Goal: Task Accomplishment & Management: Manage account settings

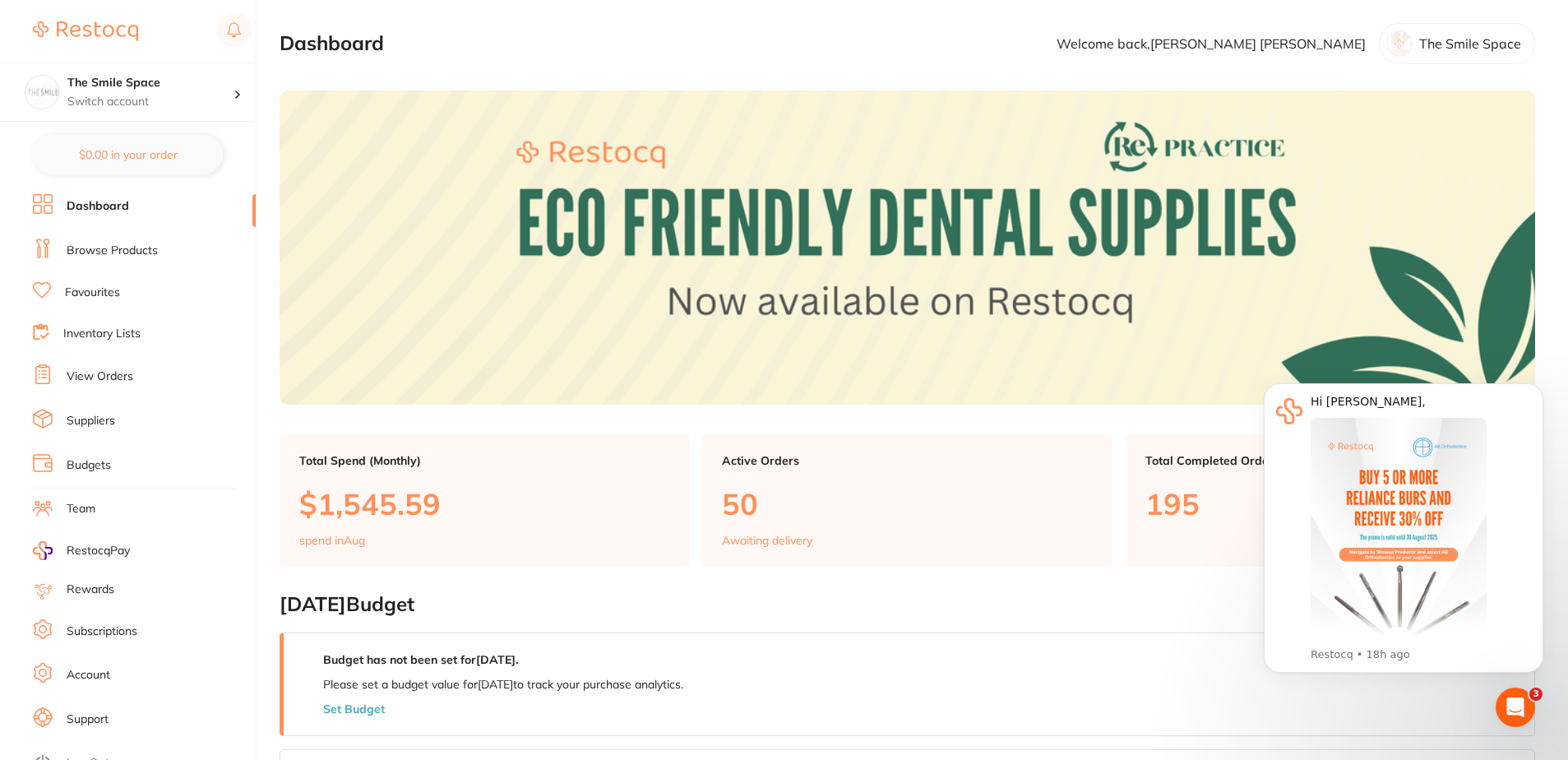
click at [144, 375] on li "View Orders" at bounding box center [144, 376] width 223 height 25
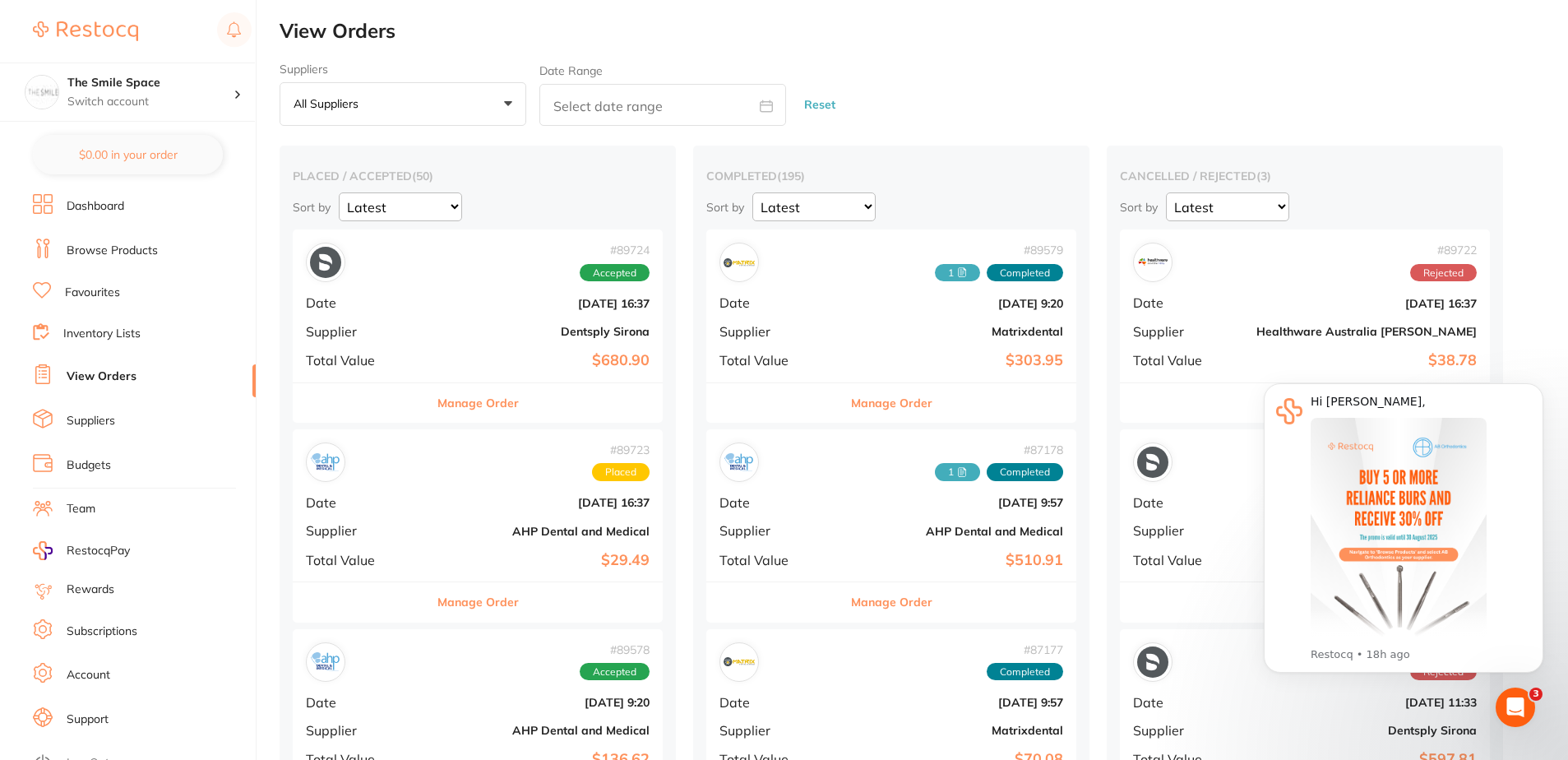
click at [439, 92] on button "All suppliers +0" at bounding box center [403, 105] width 246 height 44
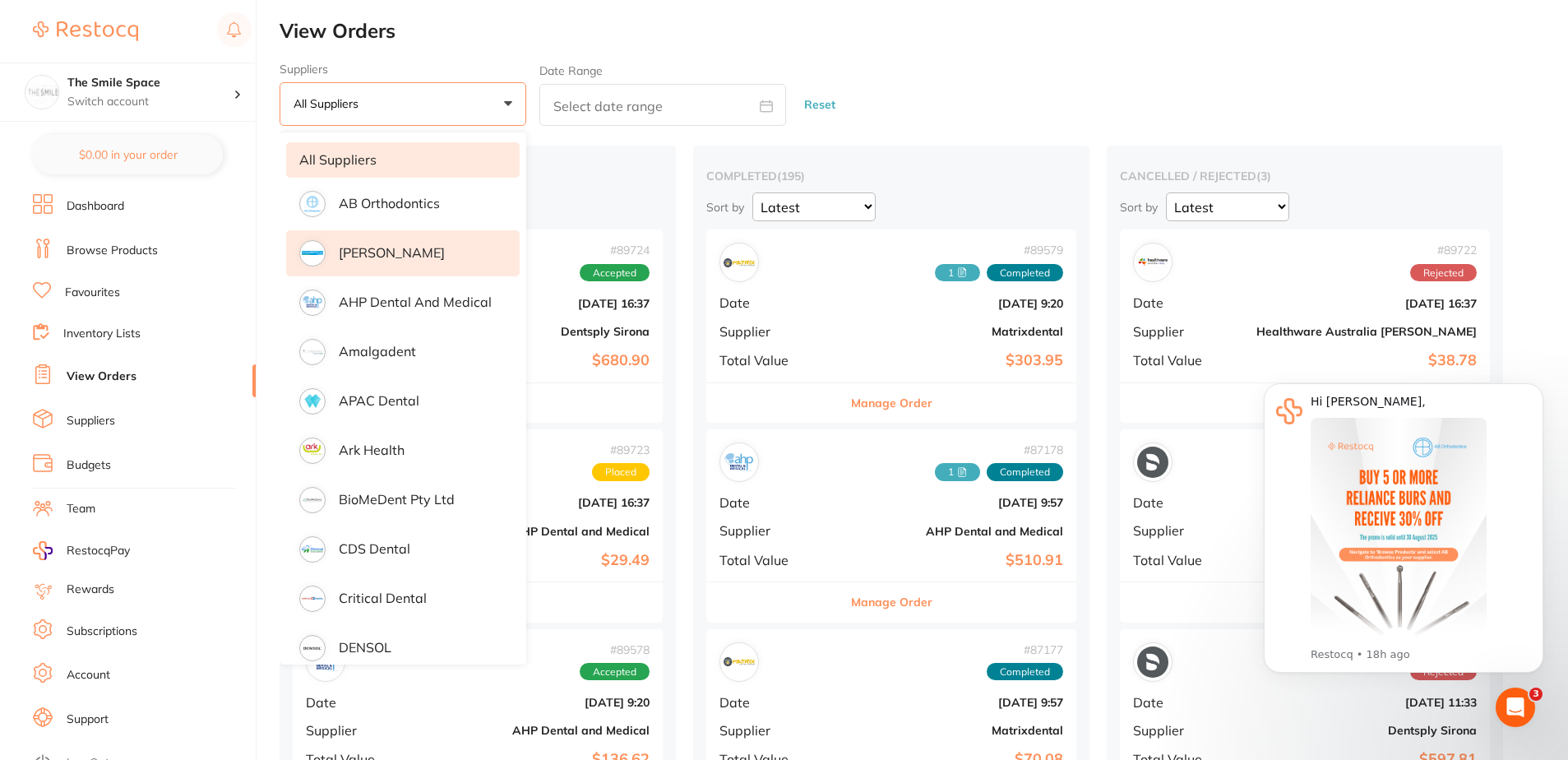
click at [408, 256] on p "[PERSON_NAME]" at bounding box center [392, 252] width 106 height 15
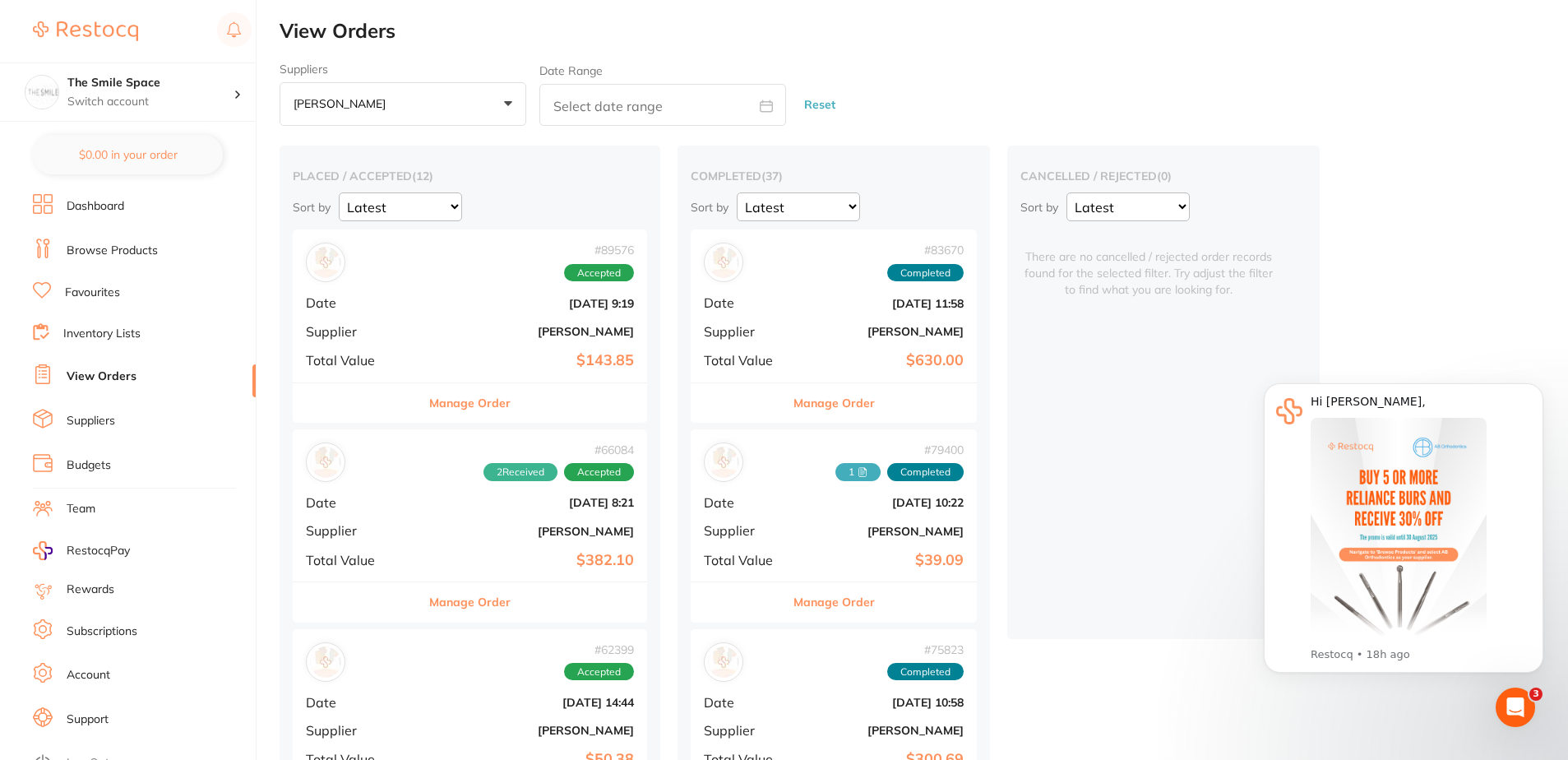
click at [498, 332] on b "[PERSON_NAME]" at bounding box center [529, 331] width 210 height 13
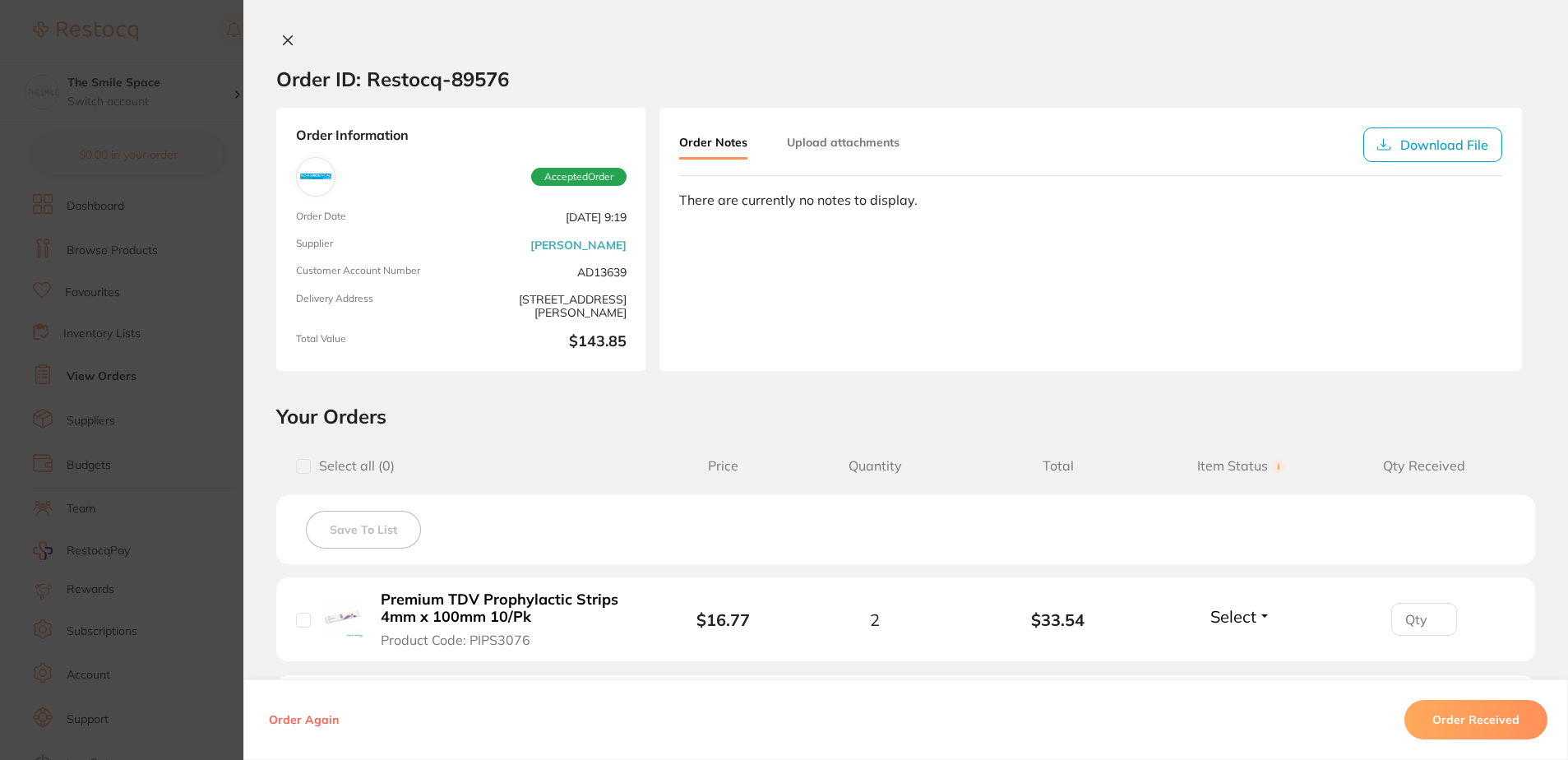
click at [844, 132] on button "Upload attachments" at bounding box center [842, 142] width 113 height 29
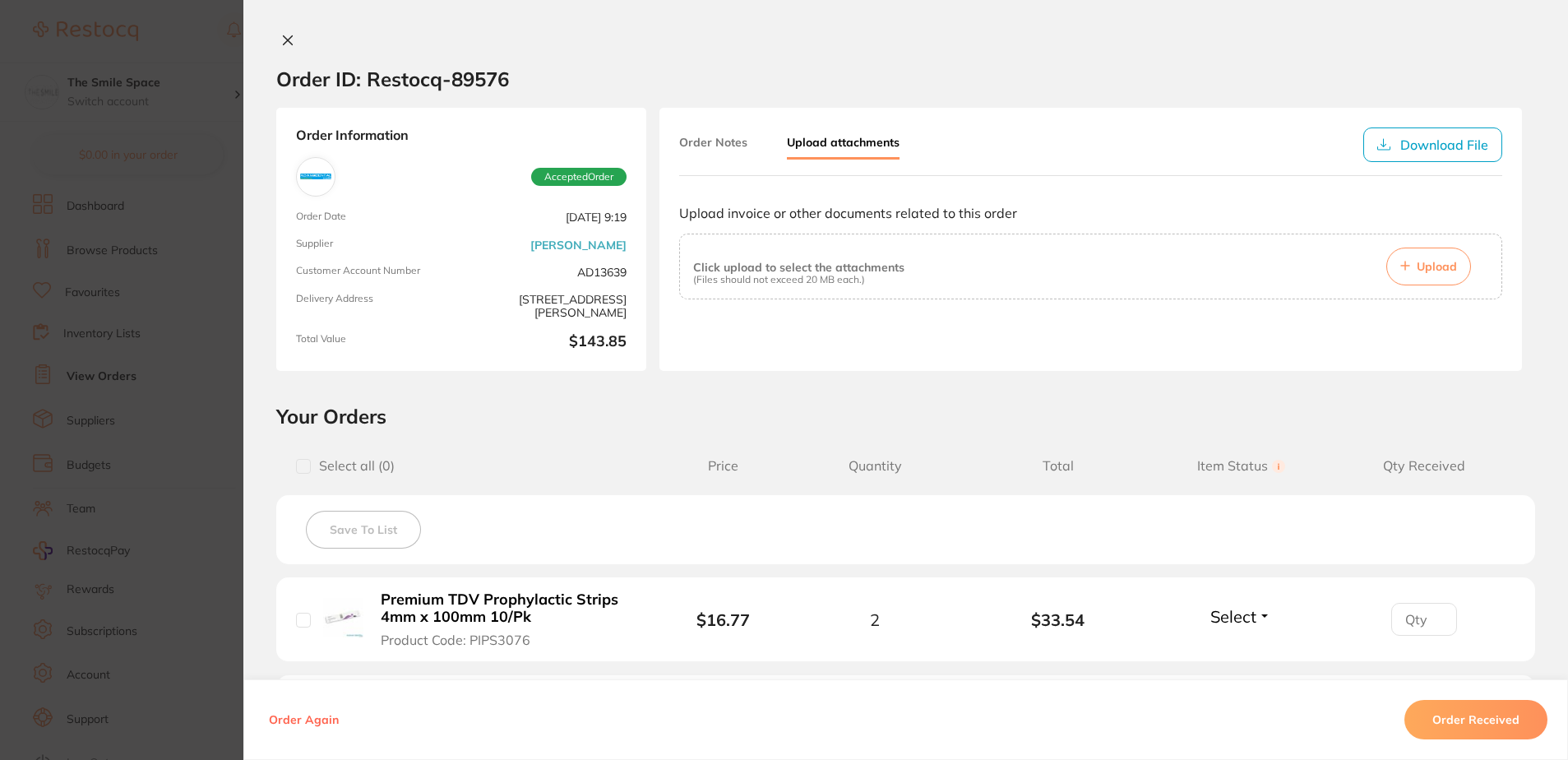
click at [1411, 276] on button "Upload" at bounding box center [1429, 266] width 85 height 38
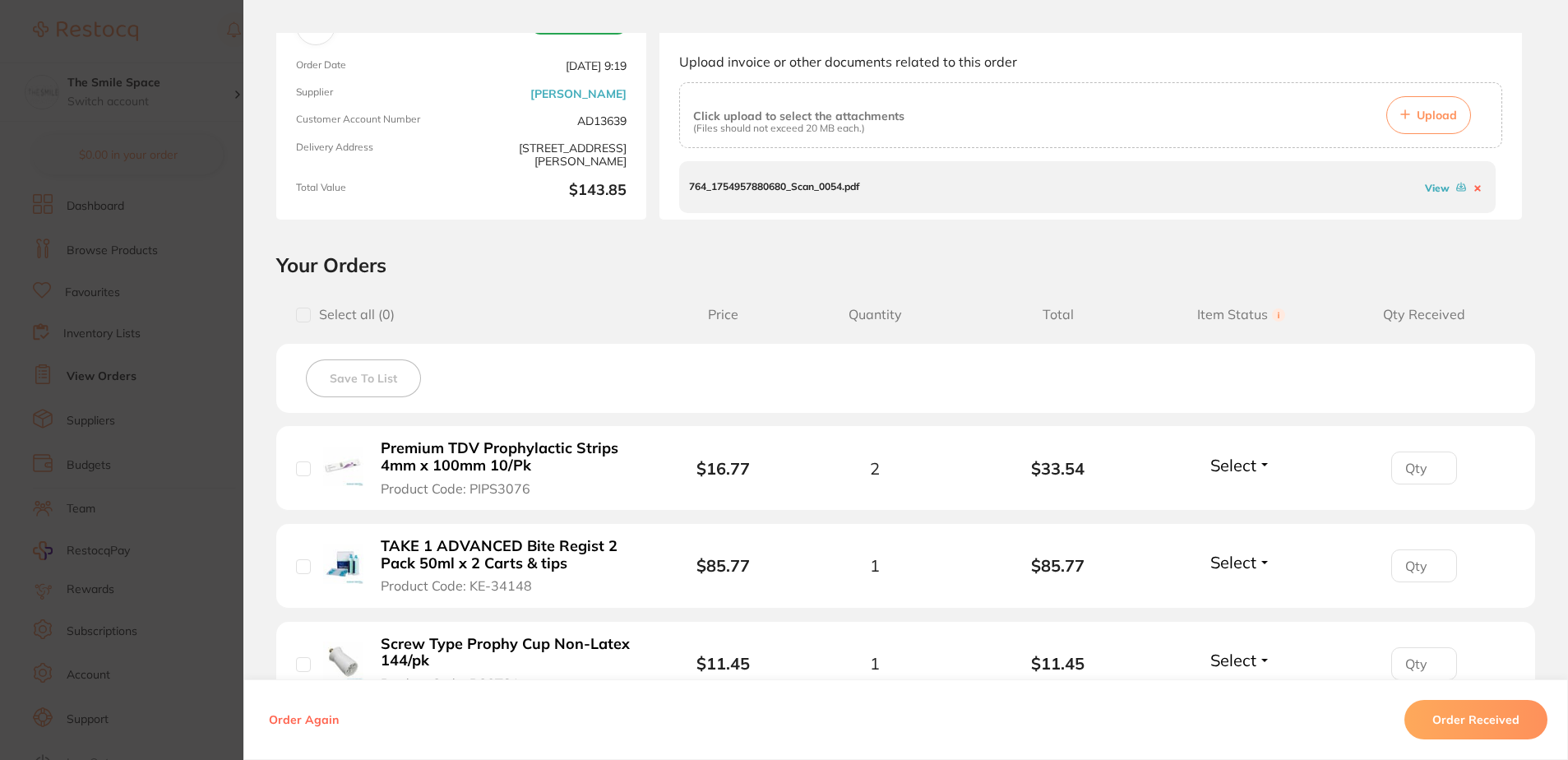
scroll to position [246, 0]
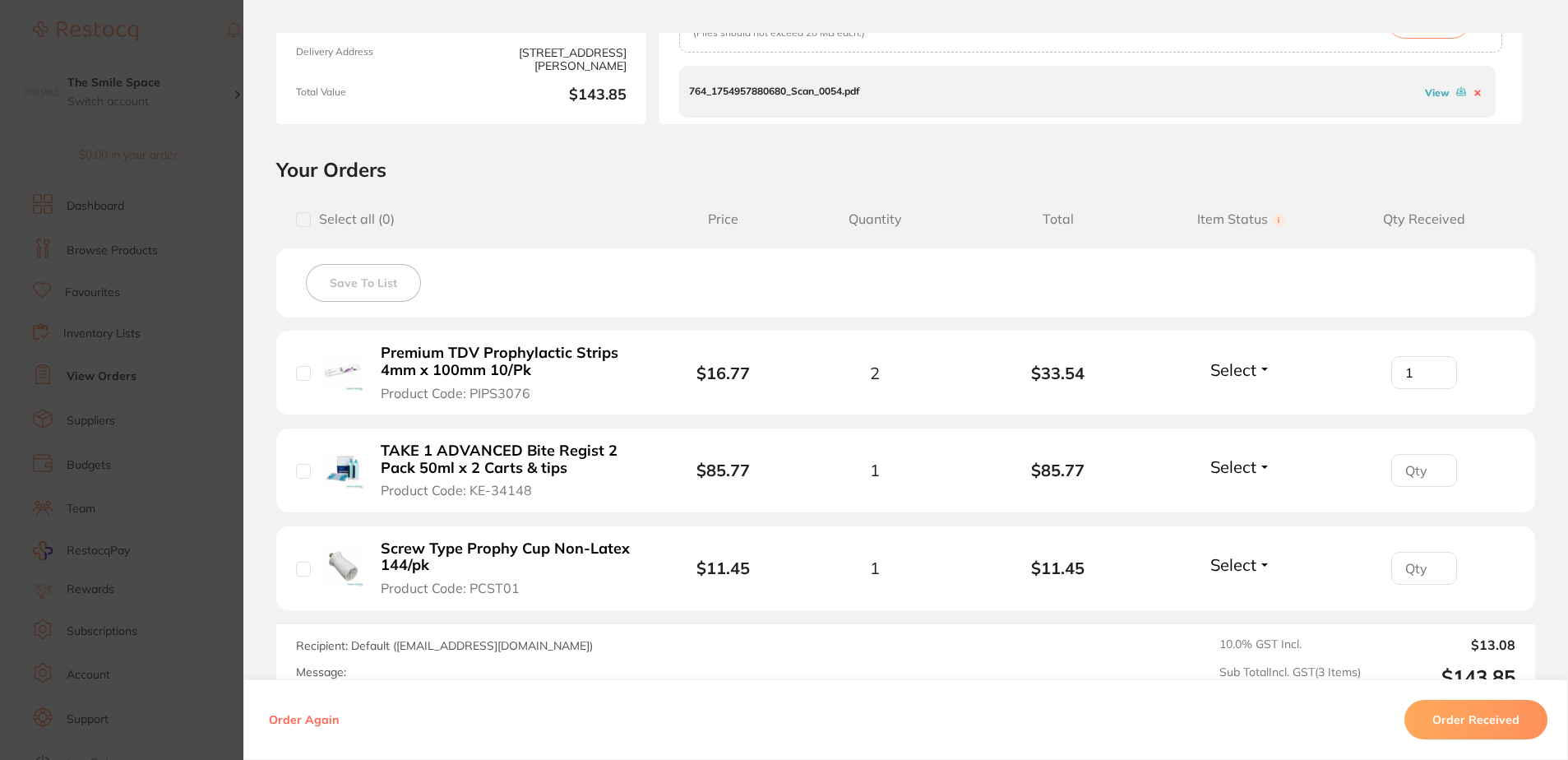
click at [1433, 370] on input "1" at bounding box center [1424, 372] width 66 height 33
type input "2"
click at [1433, 370] on input "2" at bounding box center [1424, 372] width 66 height 33
click at [297, 370] on input "checkbox" at bounding box center [303, 373] width 15 height 15
checkbox input "true"
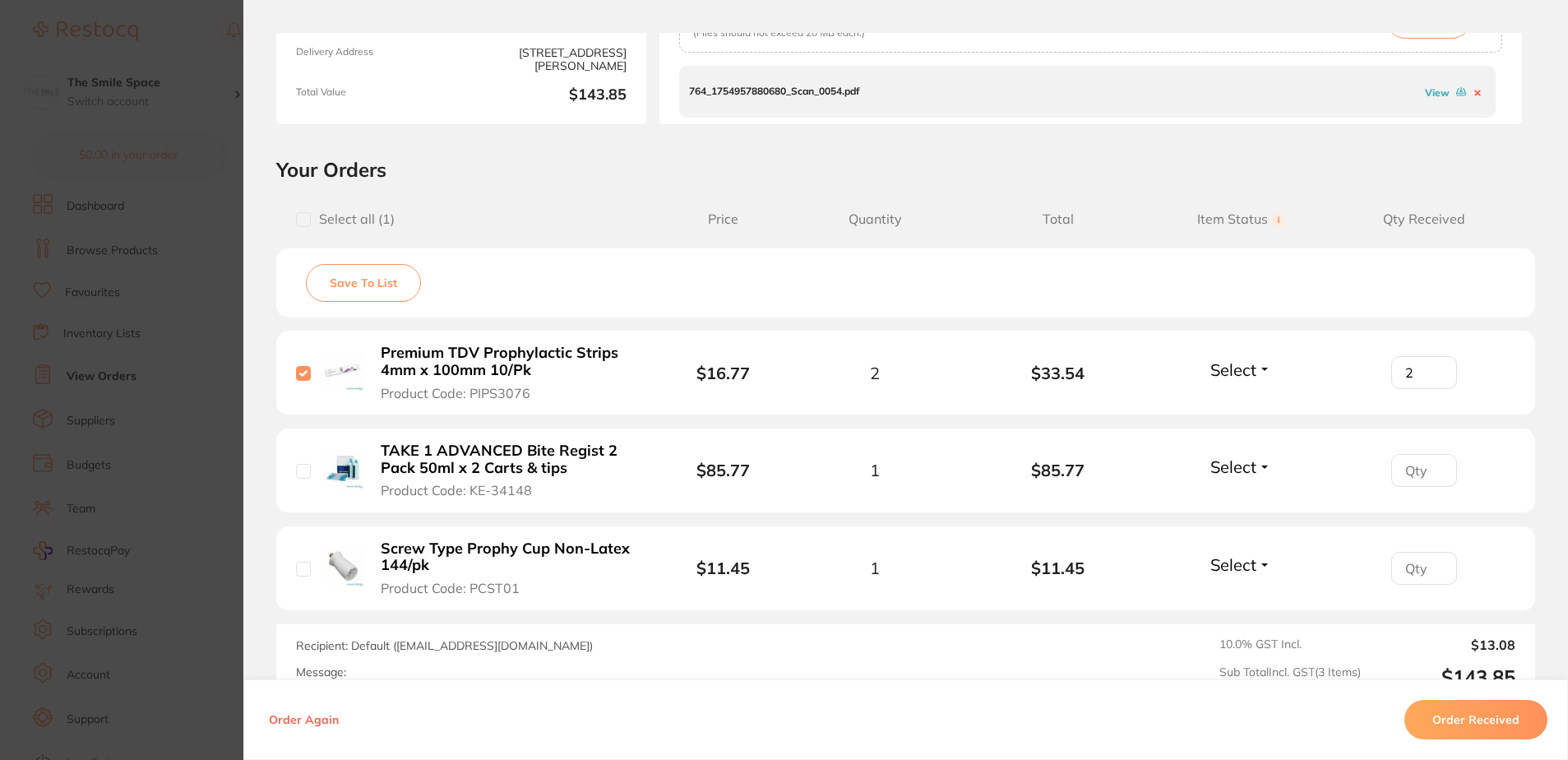
click at [302, 472] on input "checkbox" at bounding box center [303, 471] width 15 height 15
checkbox input "true"
type input "1"
click at [1434, 389] on input "1" at bounding box center [1424, 372] width 66 height 33
type input "1"
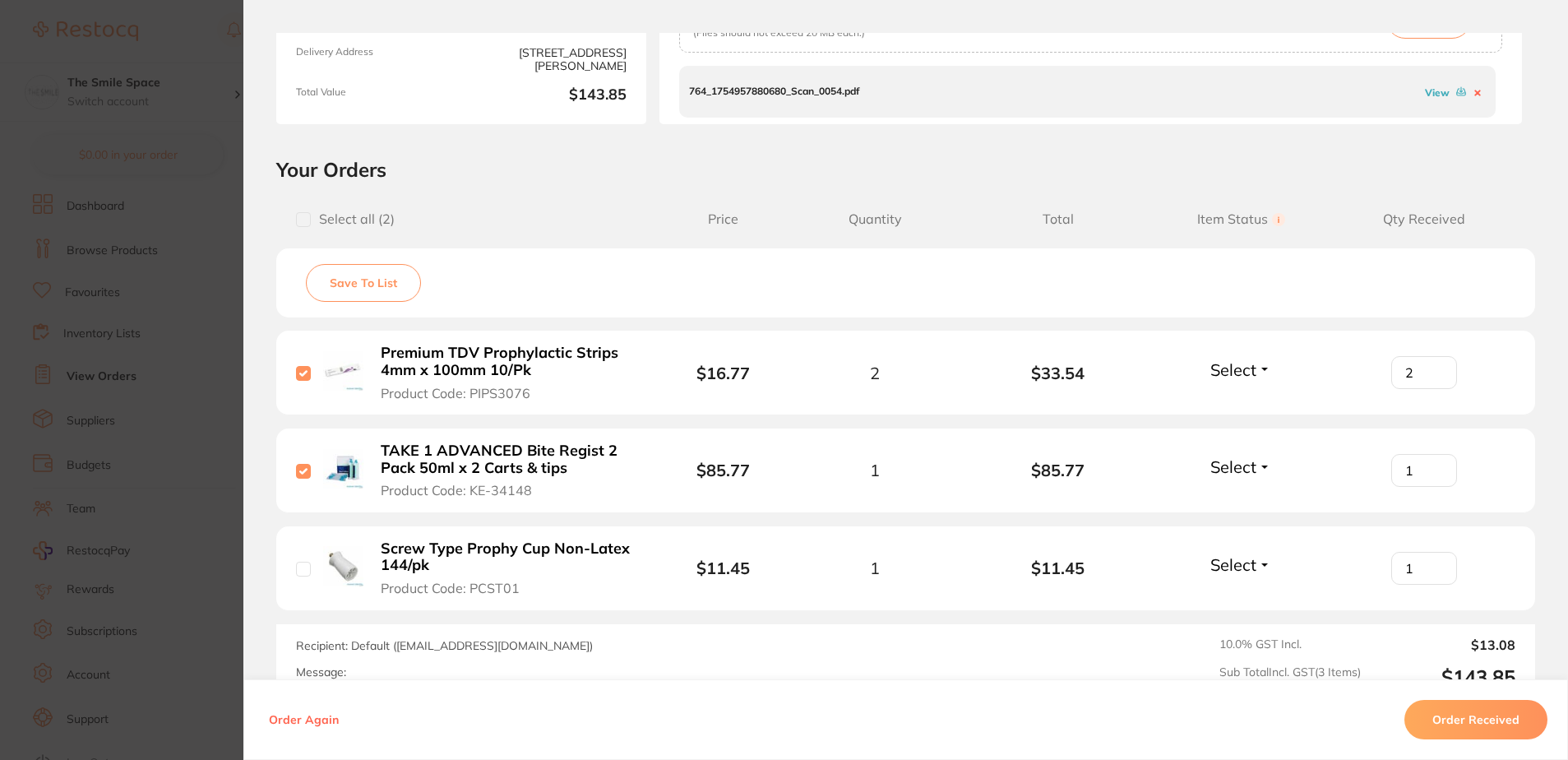
click at [1432, 389] on input "1" at bounding box center [1424, 372] width 66 height 33
click at [296, 568] on input "checkbox" at bounding box center [303, 569] width 15 height 15
checkbox input "true"
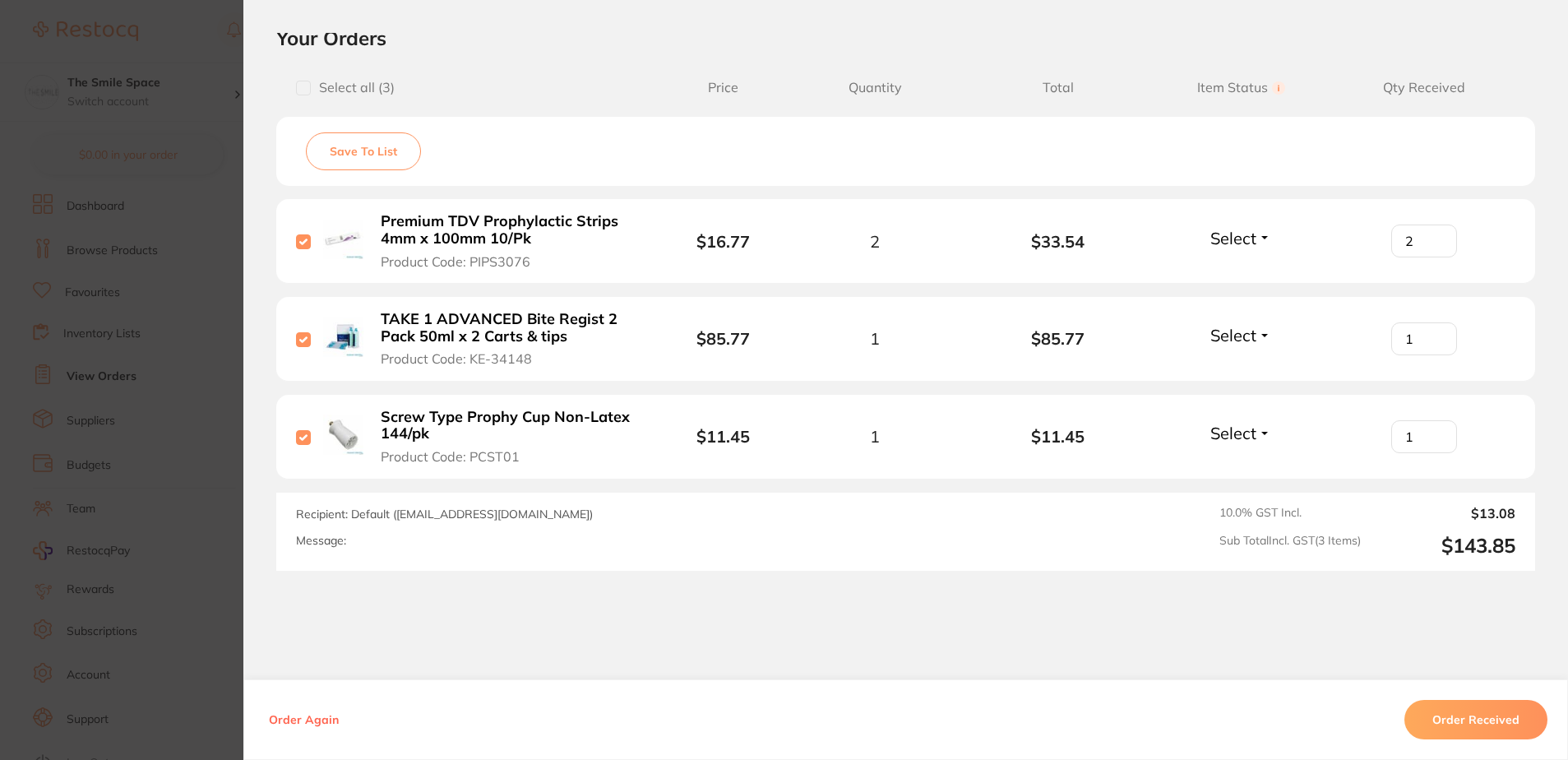
scroll to position [434, 0]
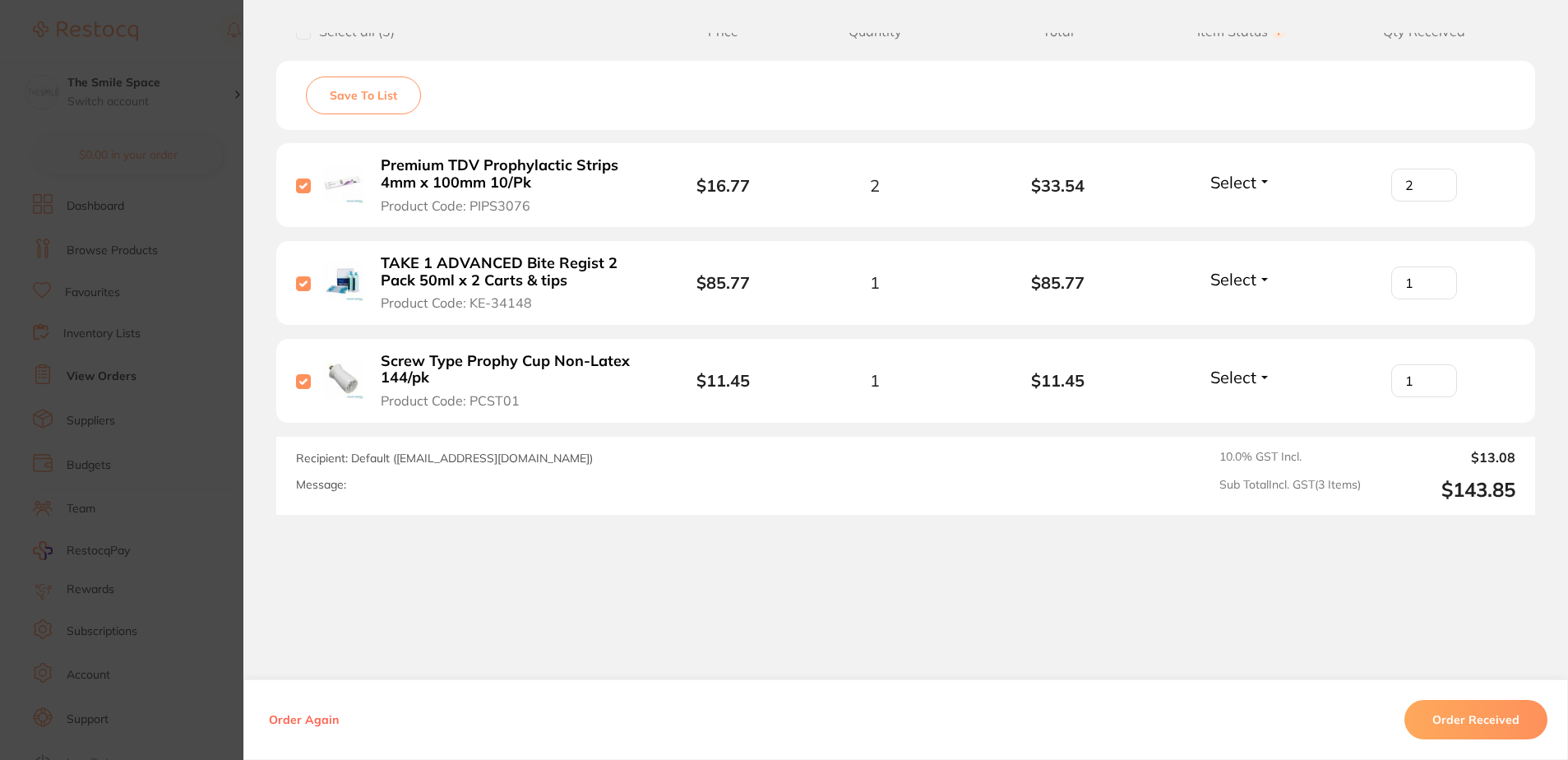
click at [1447, 727] on button "Order Received" at bounding box center [1476, 719] width 144 height 40
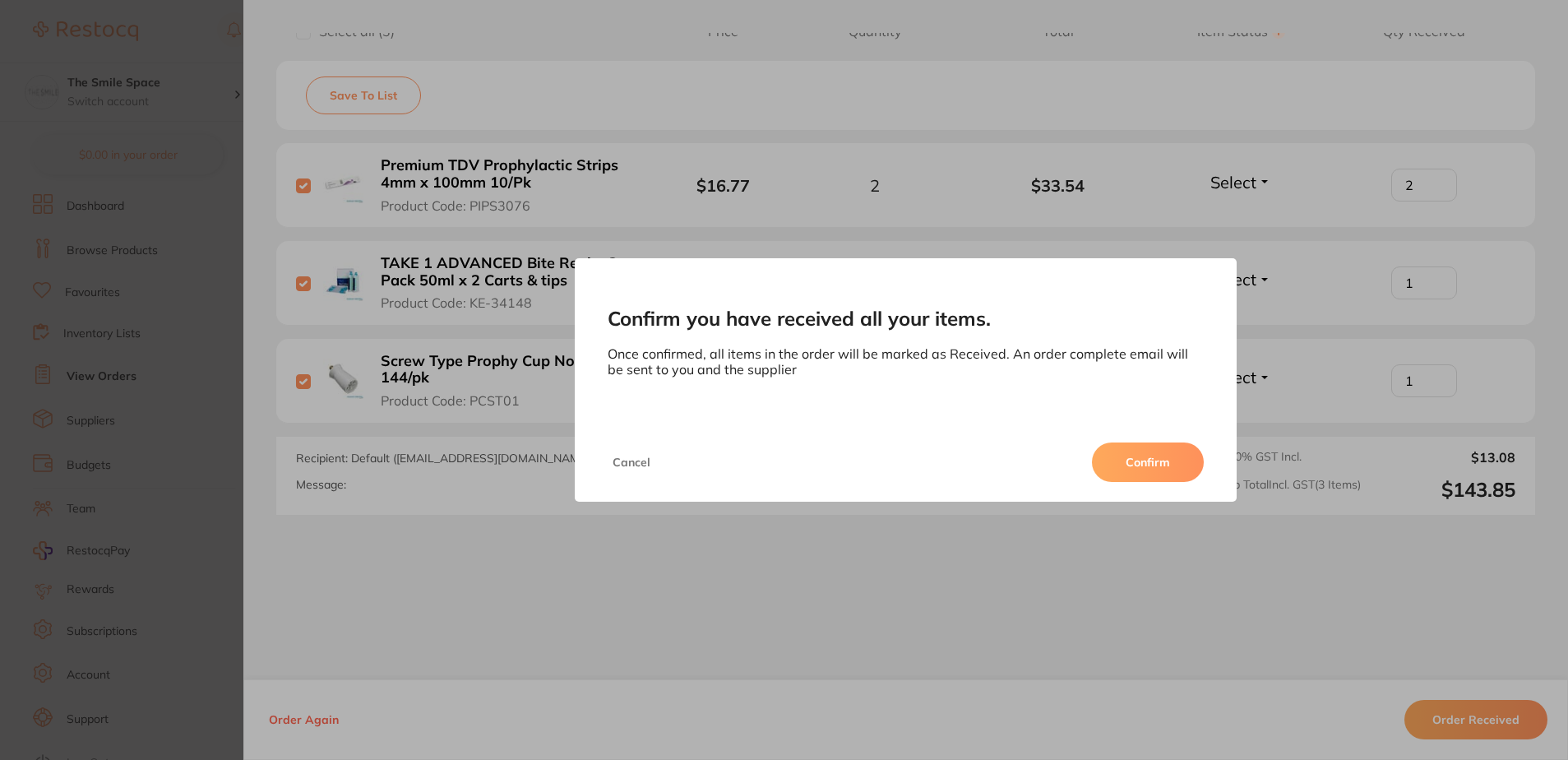
click at [598, 468] on div "Cancel Confirm" at bounding box center [906, 461] width 663 height 79
click at [623, 453] on button "Cancel" at bounding box center [632, 461] width 48 height 40
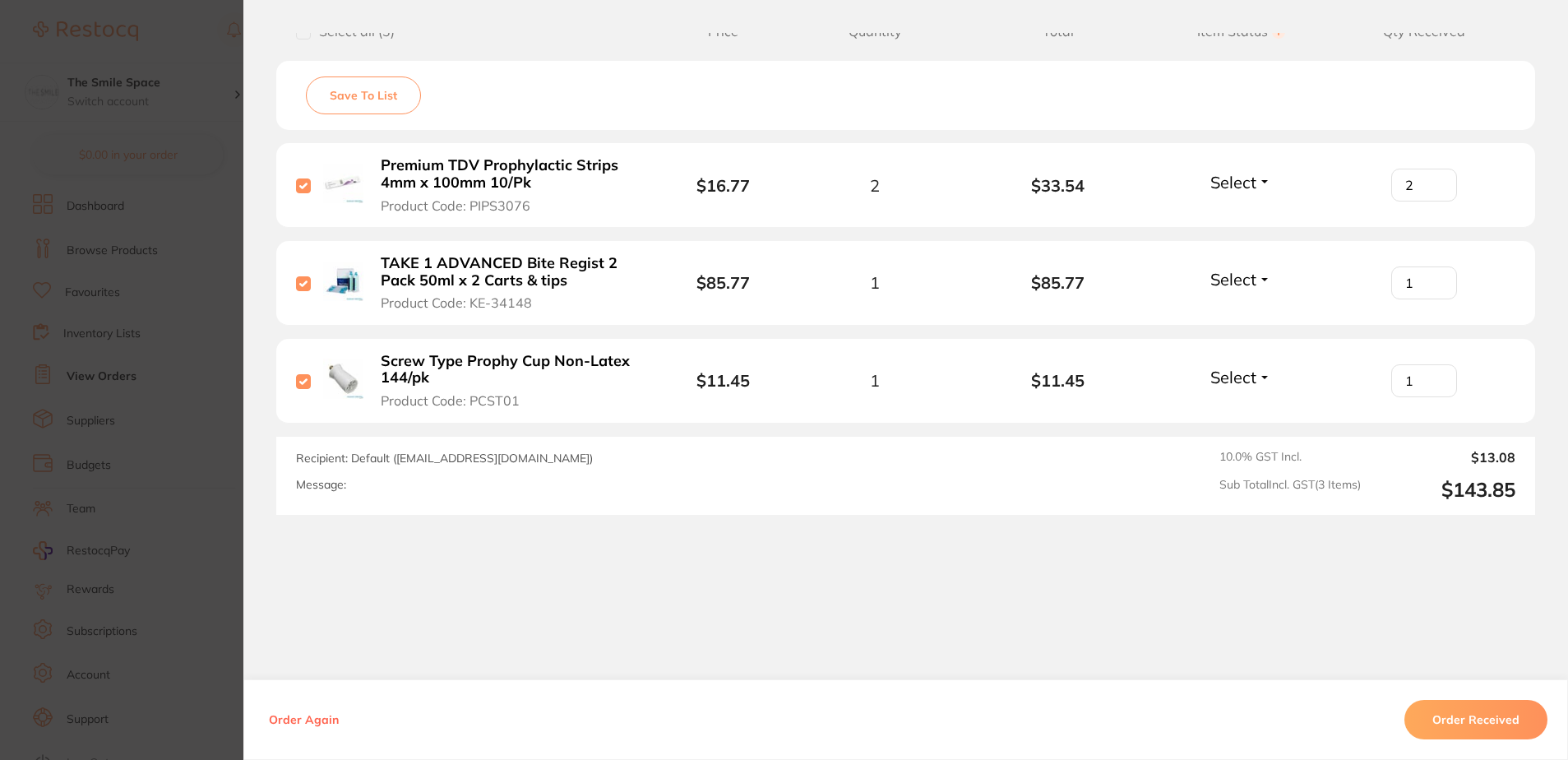
click at [1215, 179] on span "Select" at bounding box center [1233, 182] width 46 height 20
click at [1232, 218] on span "Received" at bounding box center [1240, 218] width 42 height 12
click at [1240, 272] on span "Select" at bounding box center [1233, 279] width 46 height 20
click at [1236, 310] on span "Received" at bounding box center [1240, 314] width 42 height 12
click at [1237, 381] on span "Select" at bounding box center [1233, 376] width 46 height 20
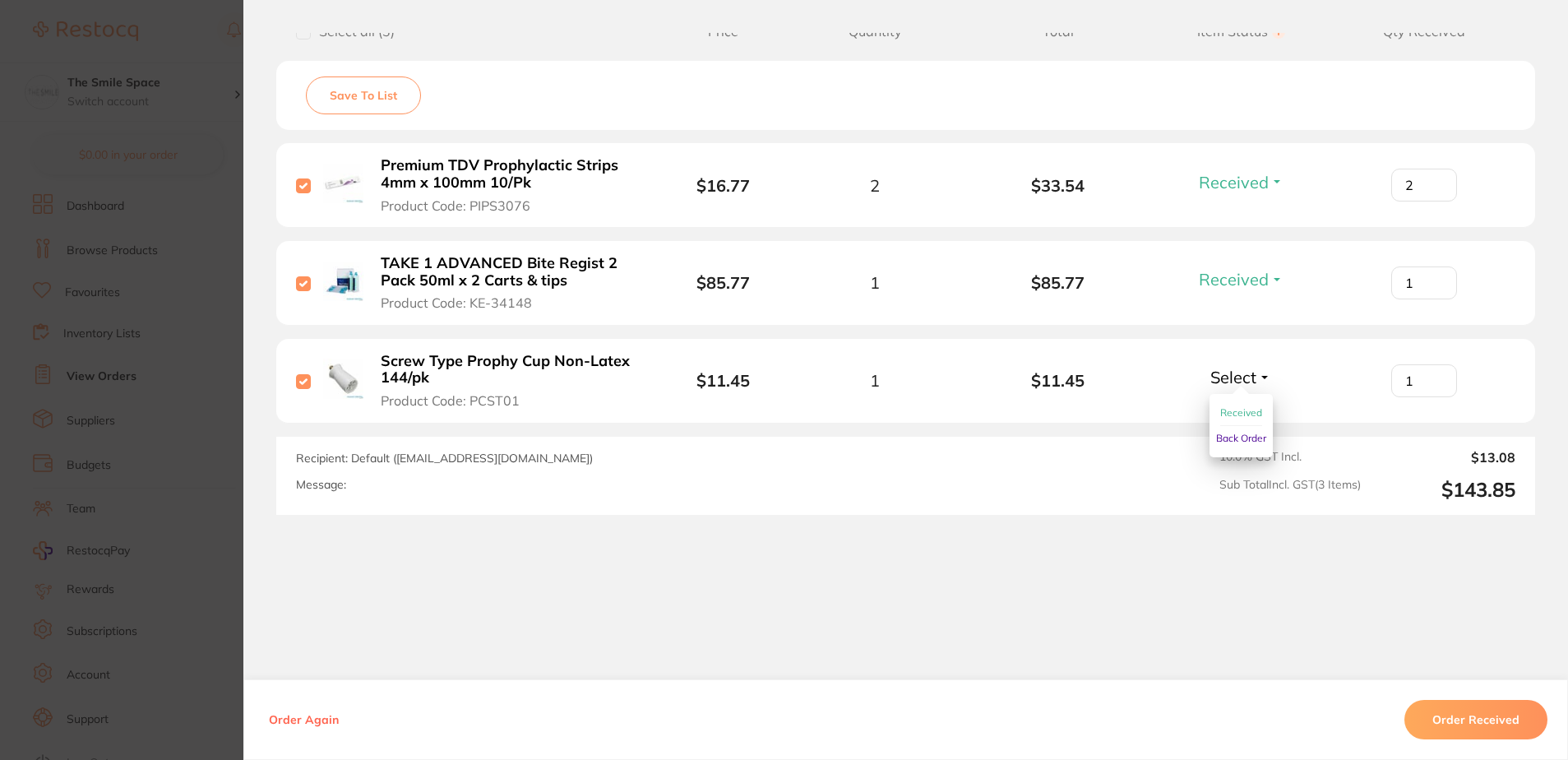
click at [1239, 406] on button "Received" at bounding box center [1240, 413] width 42 height 26
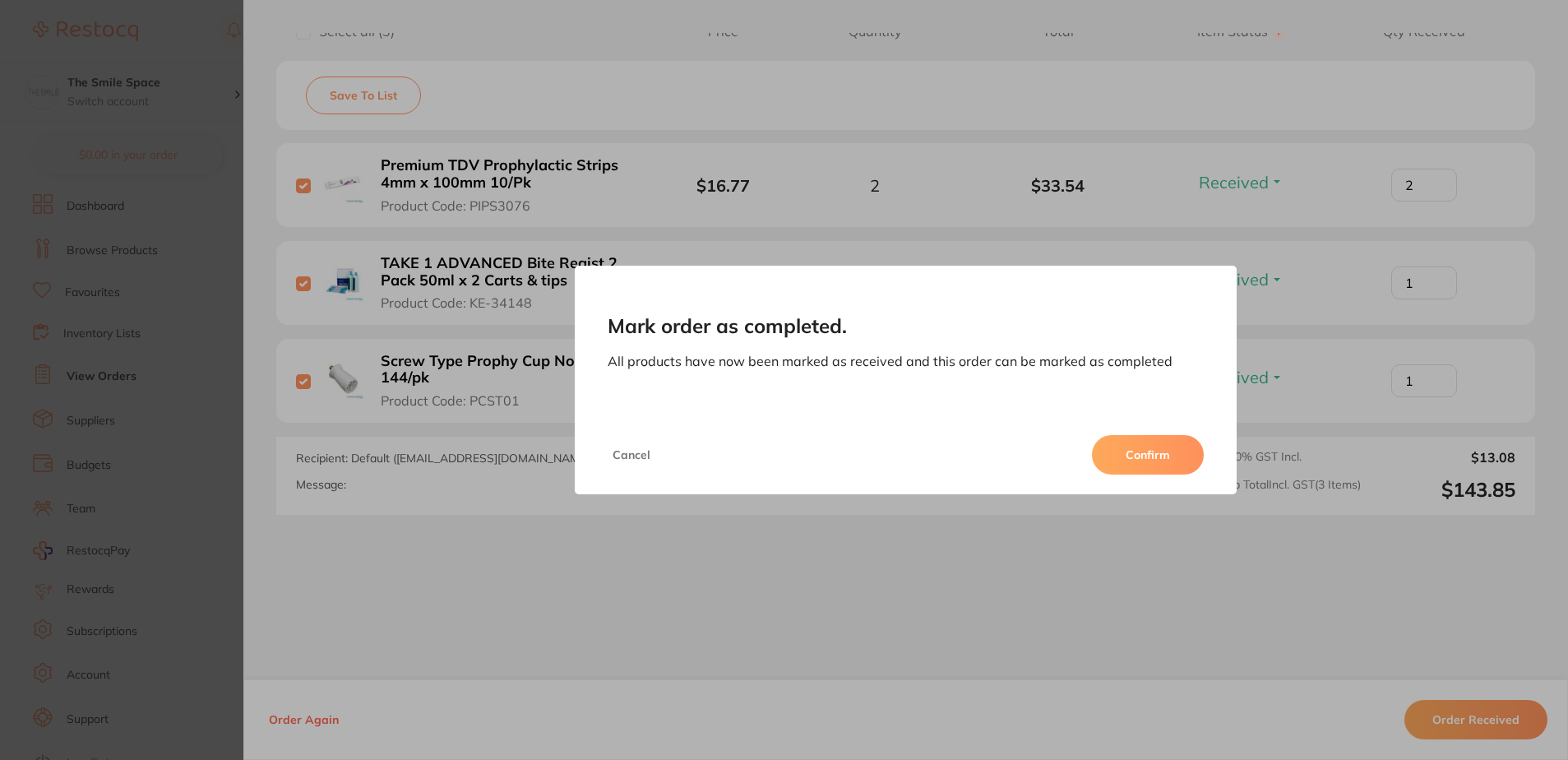
drag, startPoint x: 1140, startPoint y: 453, endPoint x: 1112, endPoint y: 446, distance: 28.9
click at [1139, 453] on button "Confirm" at bounding box center [1148, 454] width 112 height 40
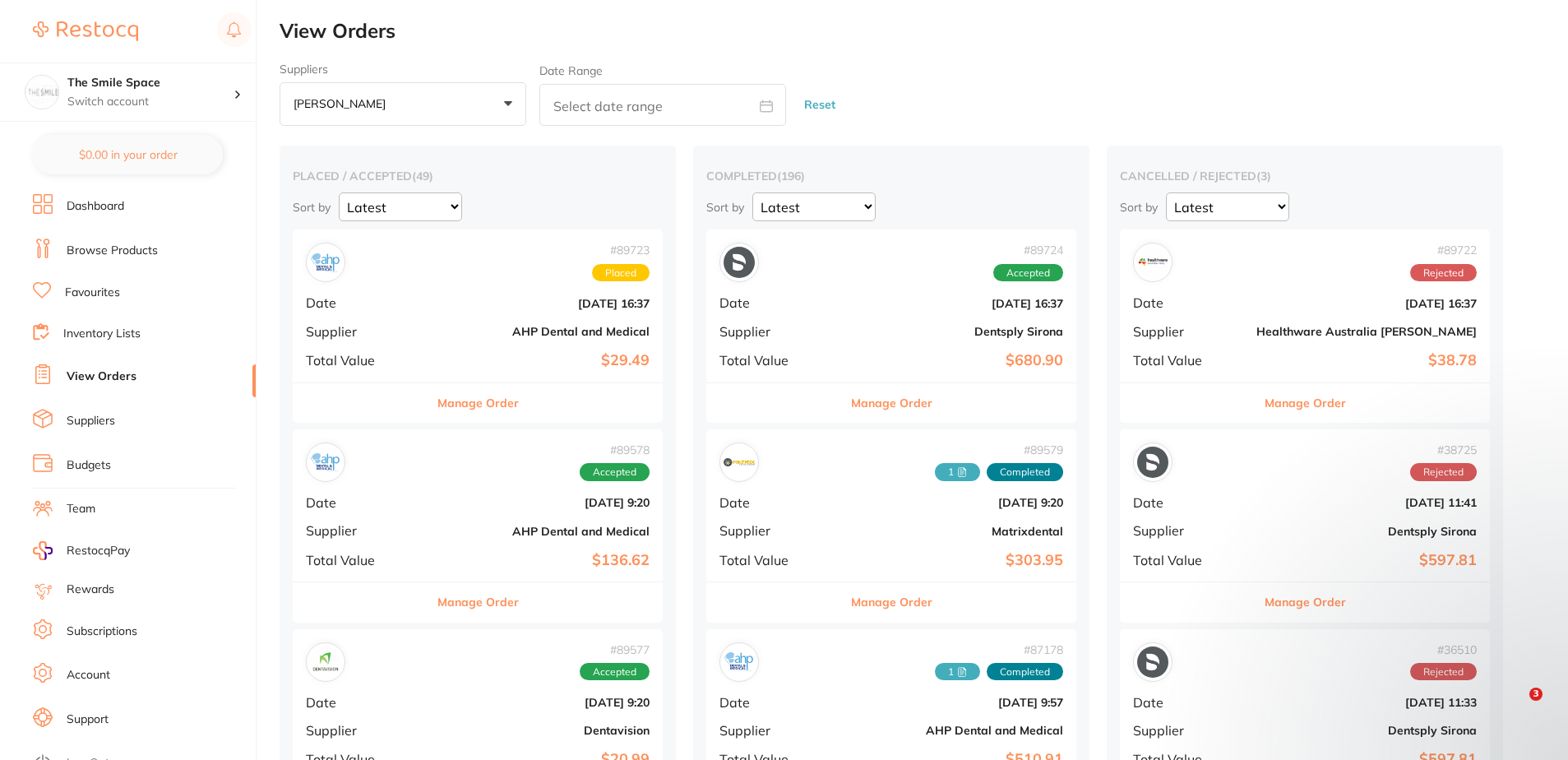
click at [575, 300] on b "[DATE] 16:37" at bounding box center [539, 303] width 221 height 13
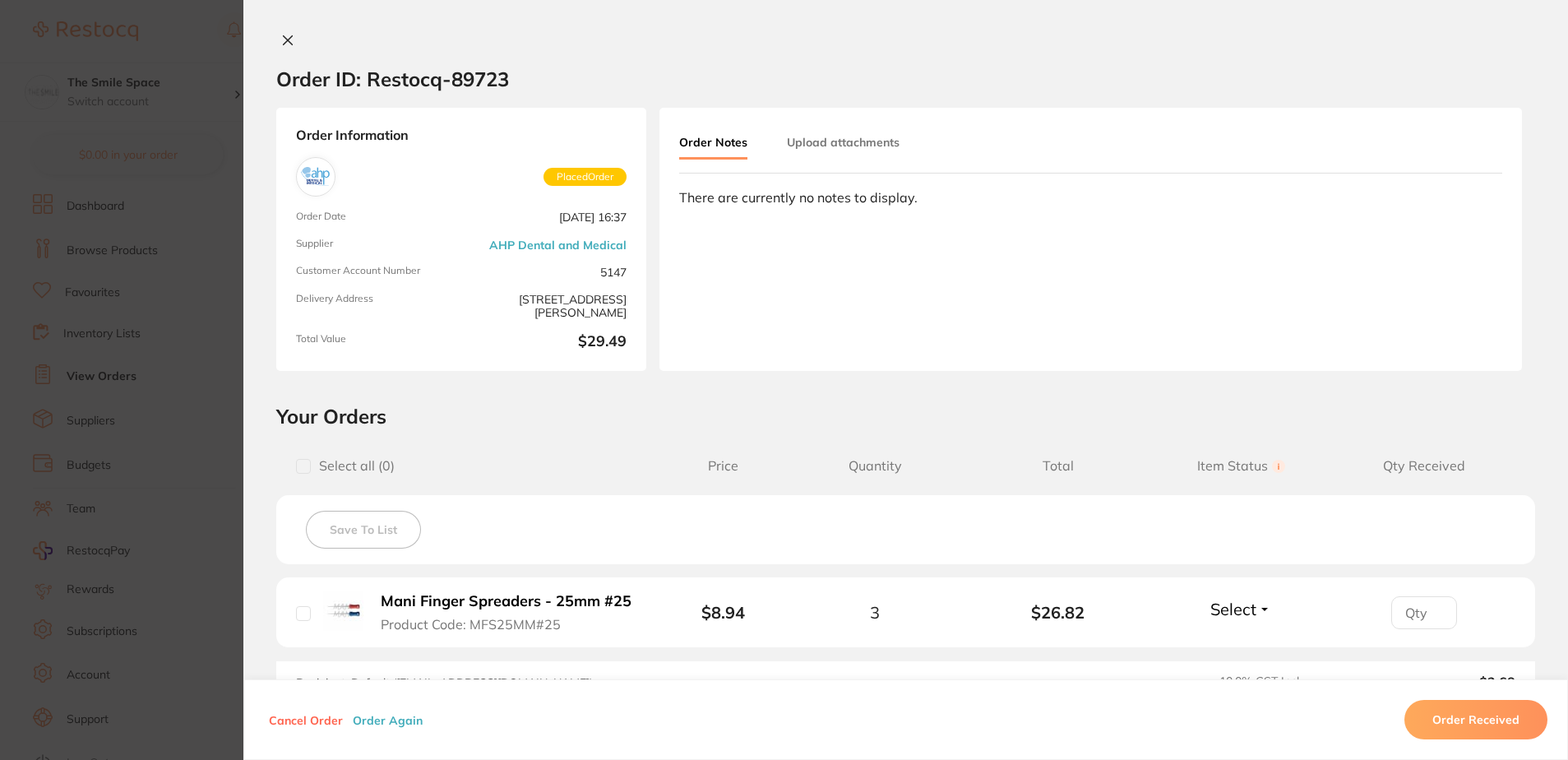
click at [275, 28] on div "Order ID: Restocq- 89723 Order Information Placed Order Order Date [DATE] 16:37…" at bounding box center [905, 380] width 1324 height 760
click at [285, 50] on div "Order ID: Restocq- 89723" at bounding box center [392, 79] width 233 height 58
drag, startPoint x: 287, startPoint y: 40, endPoint x: 539, endPoint y: 63, distance: 253.0
click at [286, 40] on icon at bounding box center [287, 40] width 13 height 13
